Goal: Task Accomplishment & Management: Complete application form

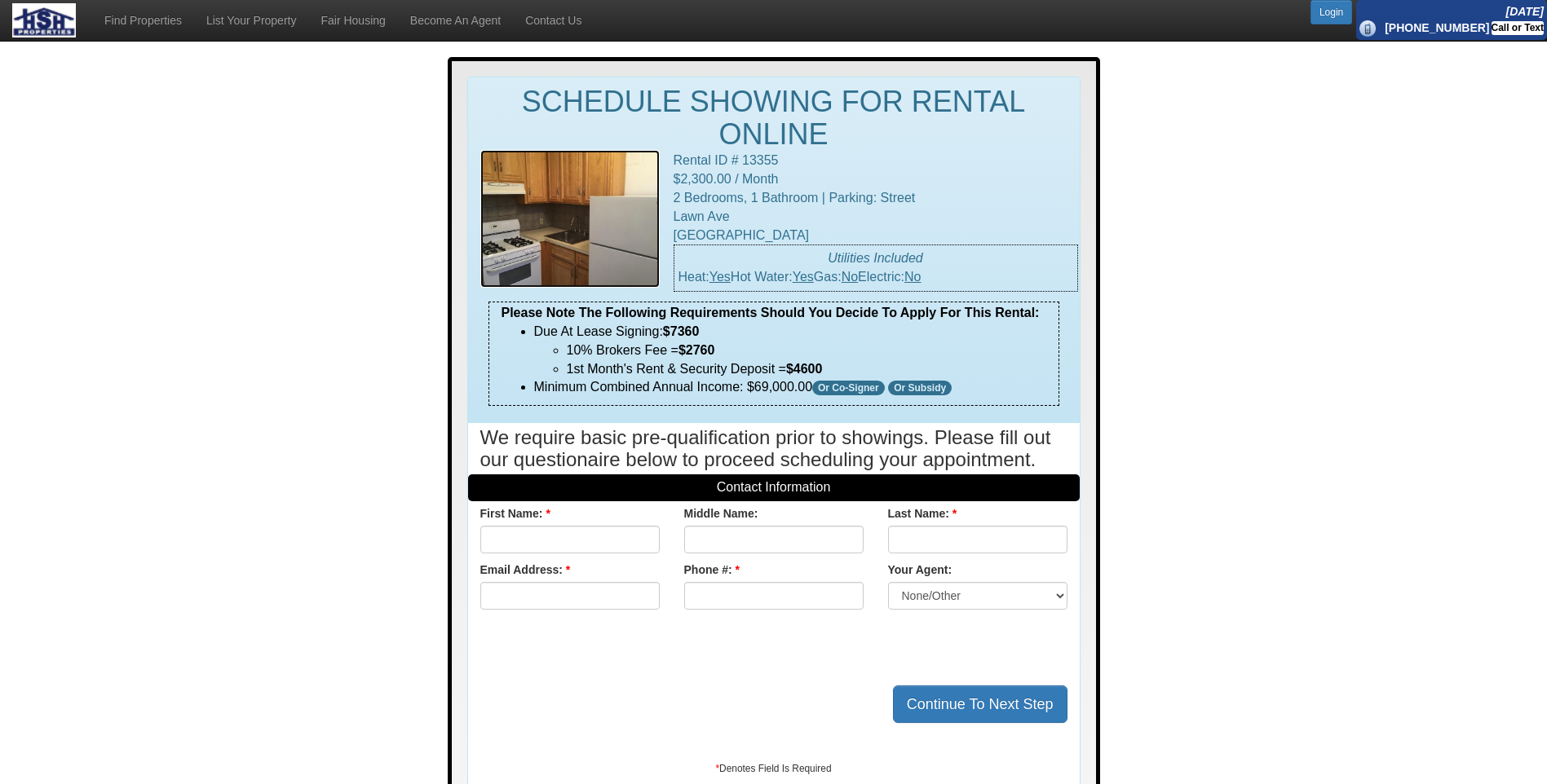
click at [571, 208] on img at bounding box center [570, 219] width 179 height 138
